Goal: Navigation & Orientation: Find specific page/section

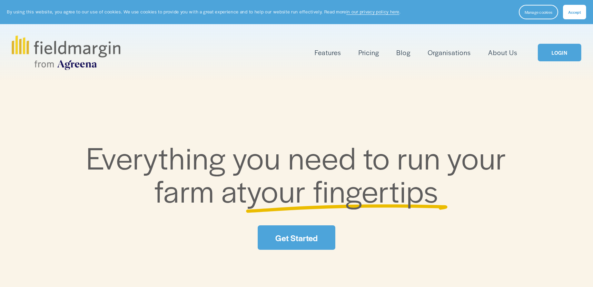
click at [557, 53] on link "LOGIN" at bounding box center [558, 53] width 43 height 18
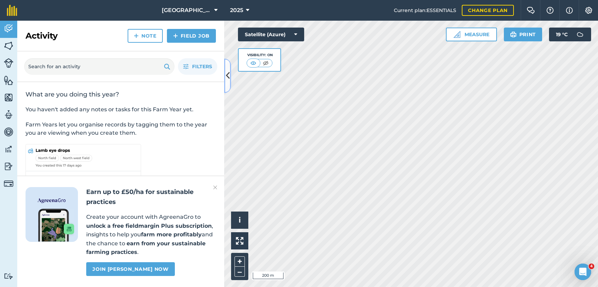
click at [228, 74] on icon at bounding box center [228, 76] width 4 height 12
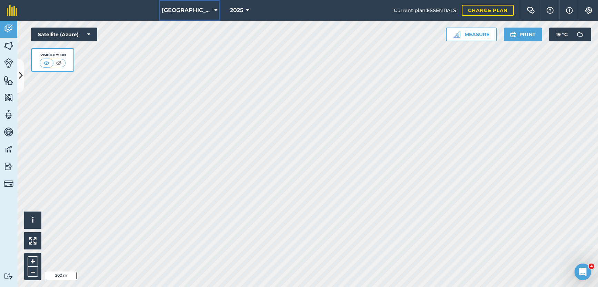
click at [205, 10] on button "[GEOGRAPHIC_DATA]" at bounding box center [189, 10] width 61 height 21
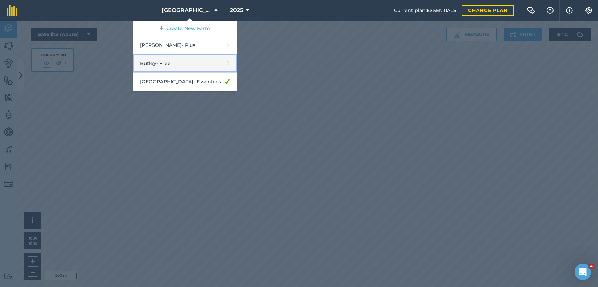
click at [167, 63] on link "Butley - Free" at bounding box center [184, 63] width 103 height 18
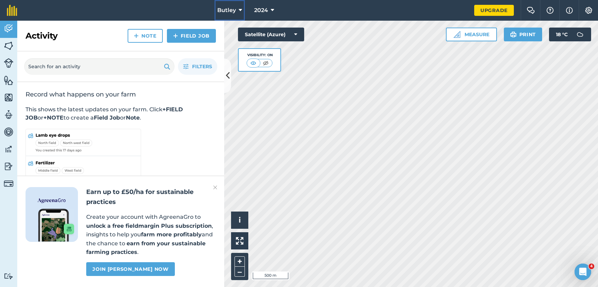
click at [239, 10] on icon at bounding box center [240, 10] width 3 height 8
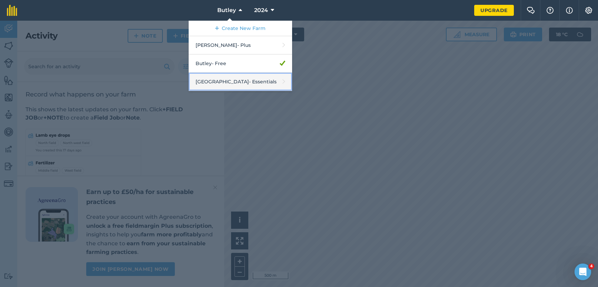
click at [221, 79] on link "Manor Farm - Essentials" at bounding box center [240, 82] width 103 height 18
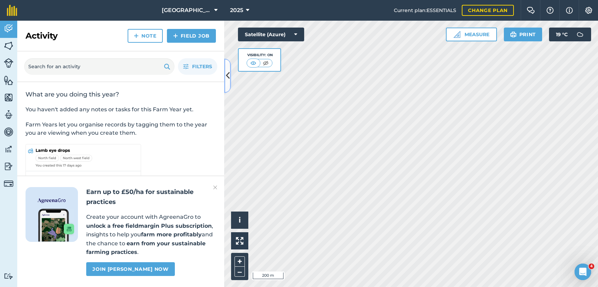
click at [227, 77] on icon at bounding box center [228, 76] width 4 height 12
